Goal: Contribute content: Contribute content

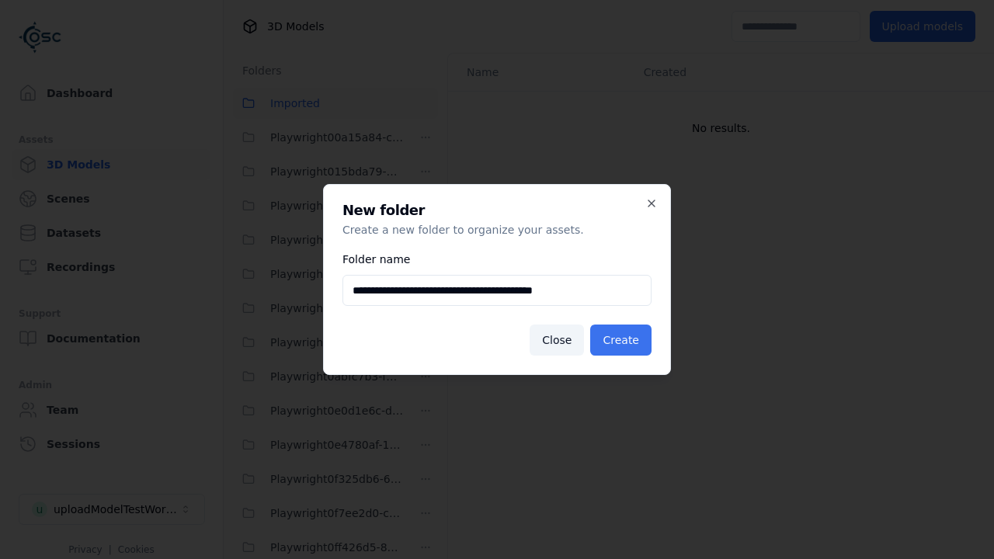
type input "**********"
click at [623, 340] on button "Create" at bounding box center [620, 339] width 61 height 31
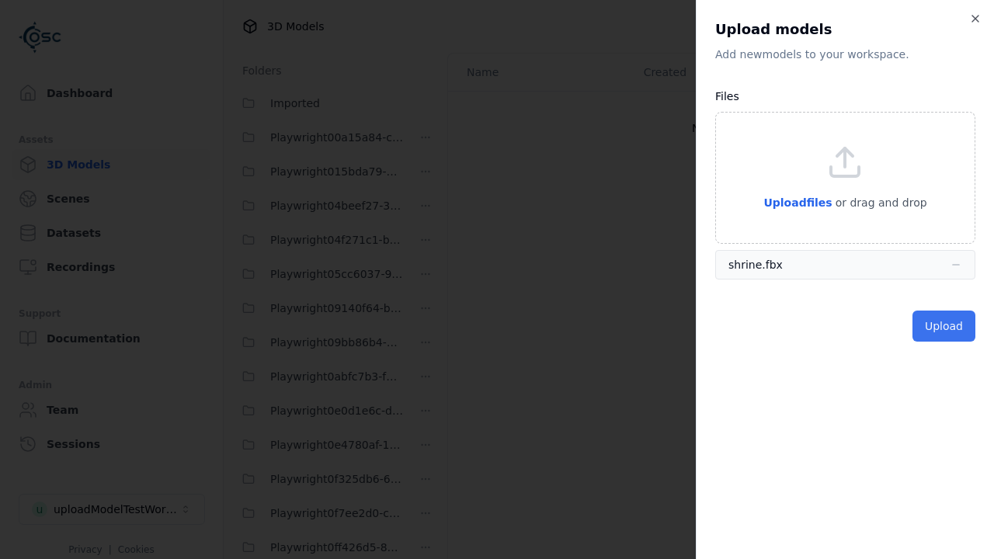
click at [945, 326] on button "Upload" at bounding box center [943, 326] width 63 height 31
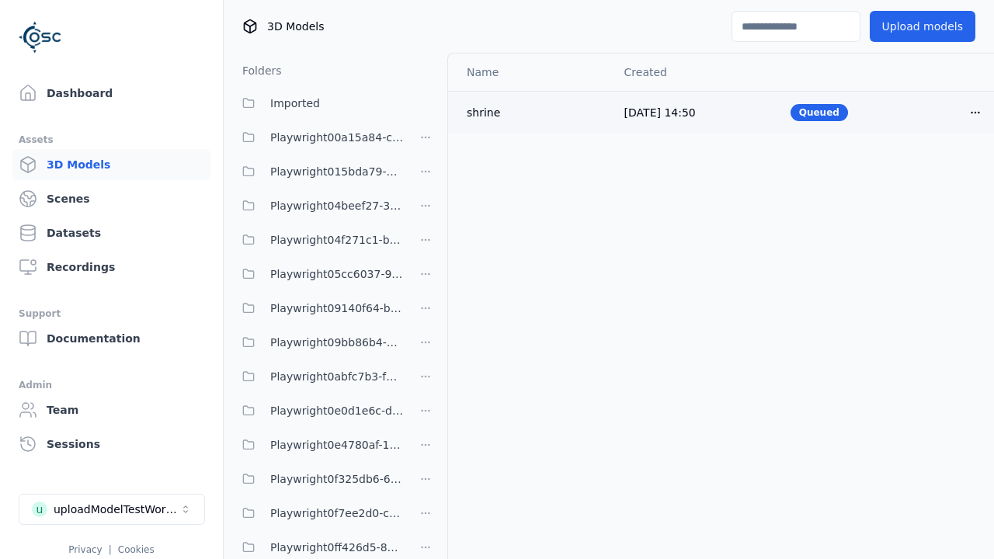
click at [975, 112] on html "Support Dashboard Assets 3D Models Scenes Datasets Recordings Support Documenta…" at bounding box center [497, 279] width 994 height 559
click at [941, 172] on div "Delete" at bounding box center [941, 172] width 92 height 25
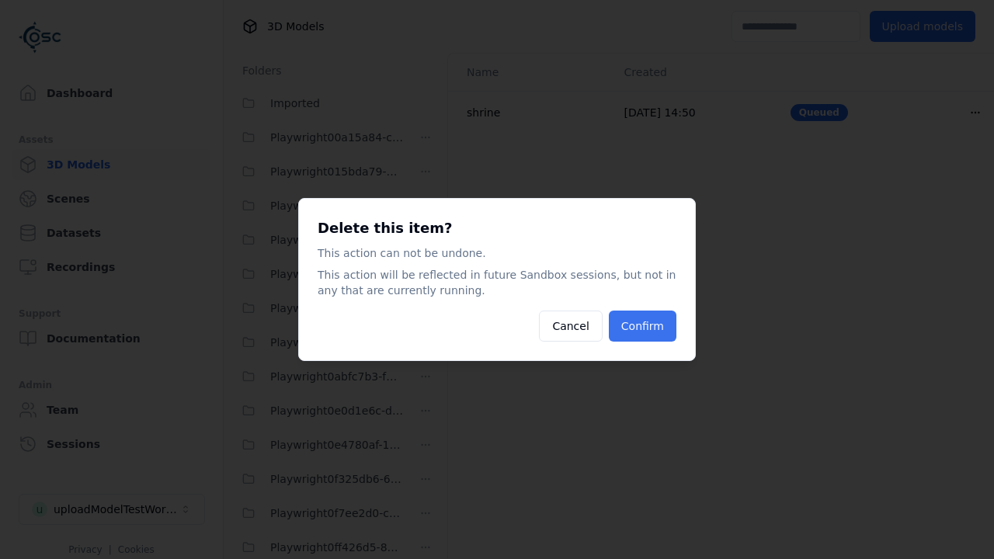
click at [644, 326] on button "Confirm" at bounding box center [643, 326] width 68 height 31
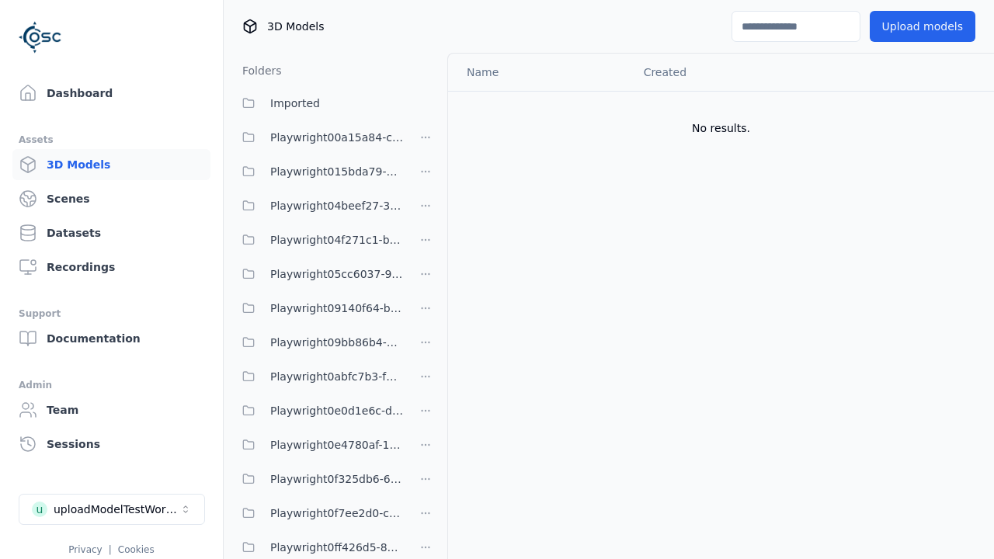
scroll to position [1258, 0]
